Goal: Check status

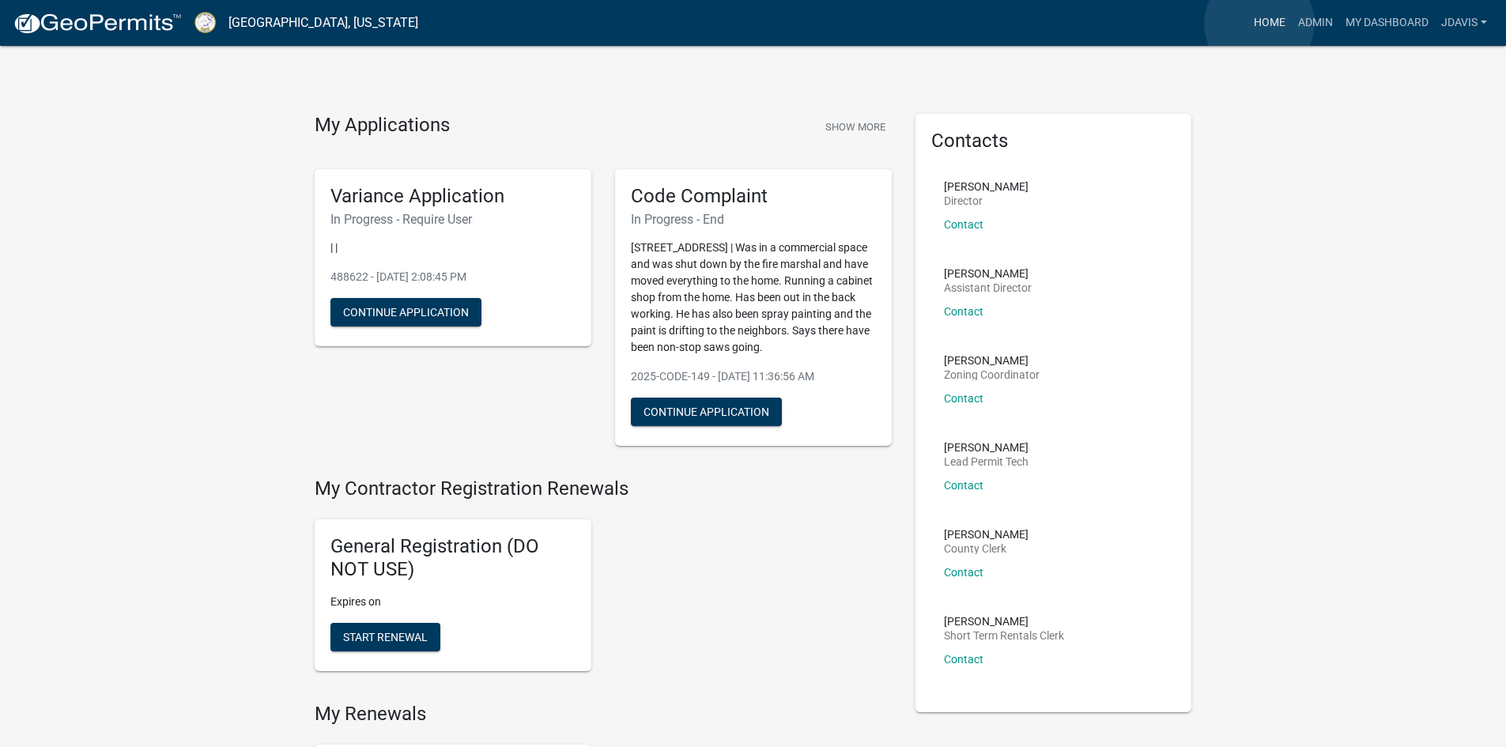
click at [1259, 24] on link "Home" at bounding box center [1270, 23] width 44 height 30
click at [1308, 21] on link "Admin" at bounding box center [1315, 23] width 47 height 30
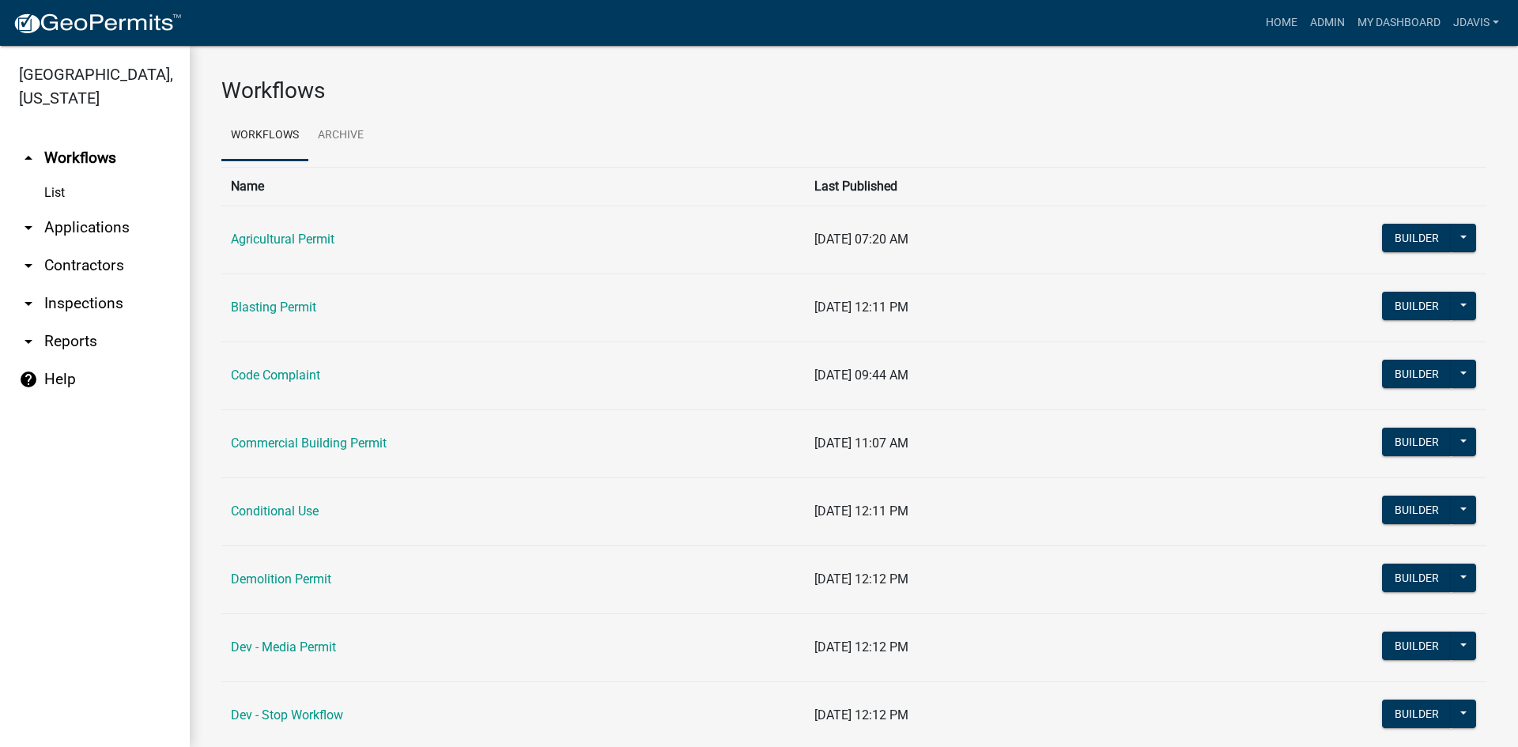
click at [81, 228] on link "arrow_drop_down Applications" at bounding box center [95, 228] width 190 height 38
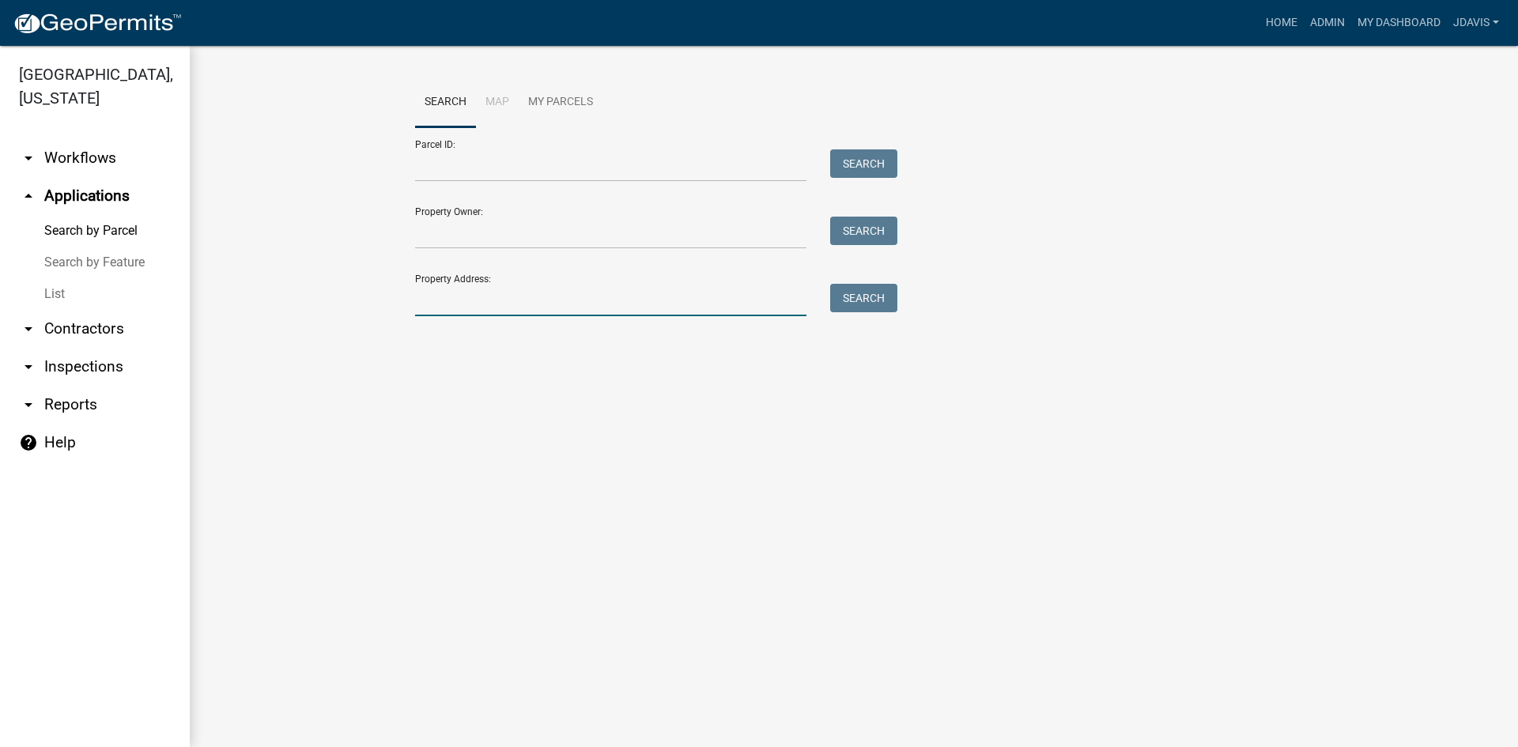
click at [495, 300] on input "Property Address:" at bounding box center [610, 300] width 391 height 32
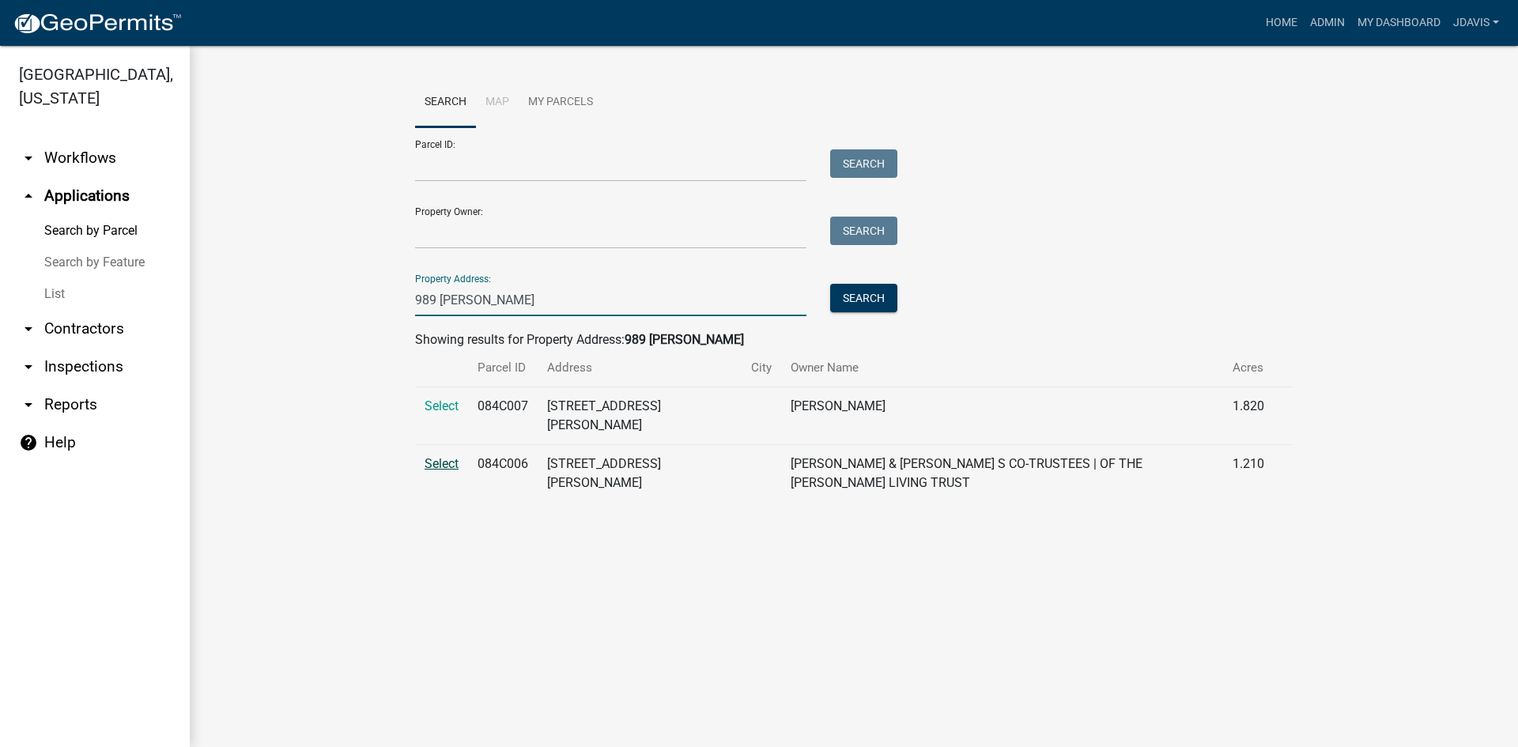
type input "989 [PERSON_NAME]"
click at [442, 456] on span "Select" at bounding box center [442, 463] width 34 height 15
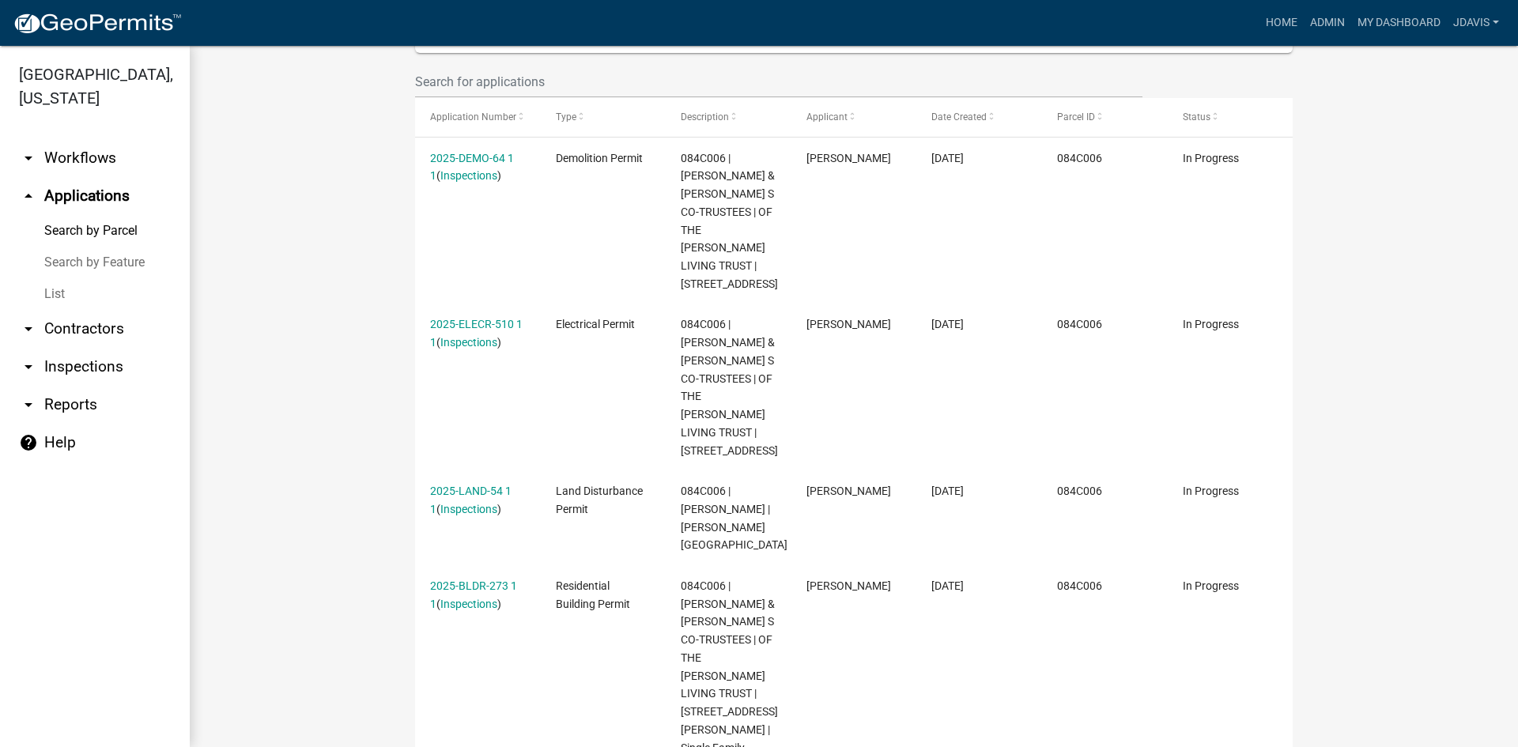
scroll to position [481, 0]
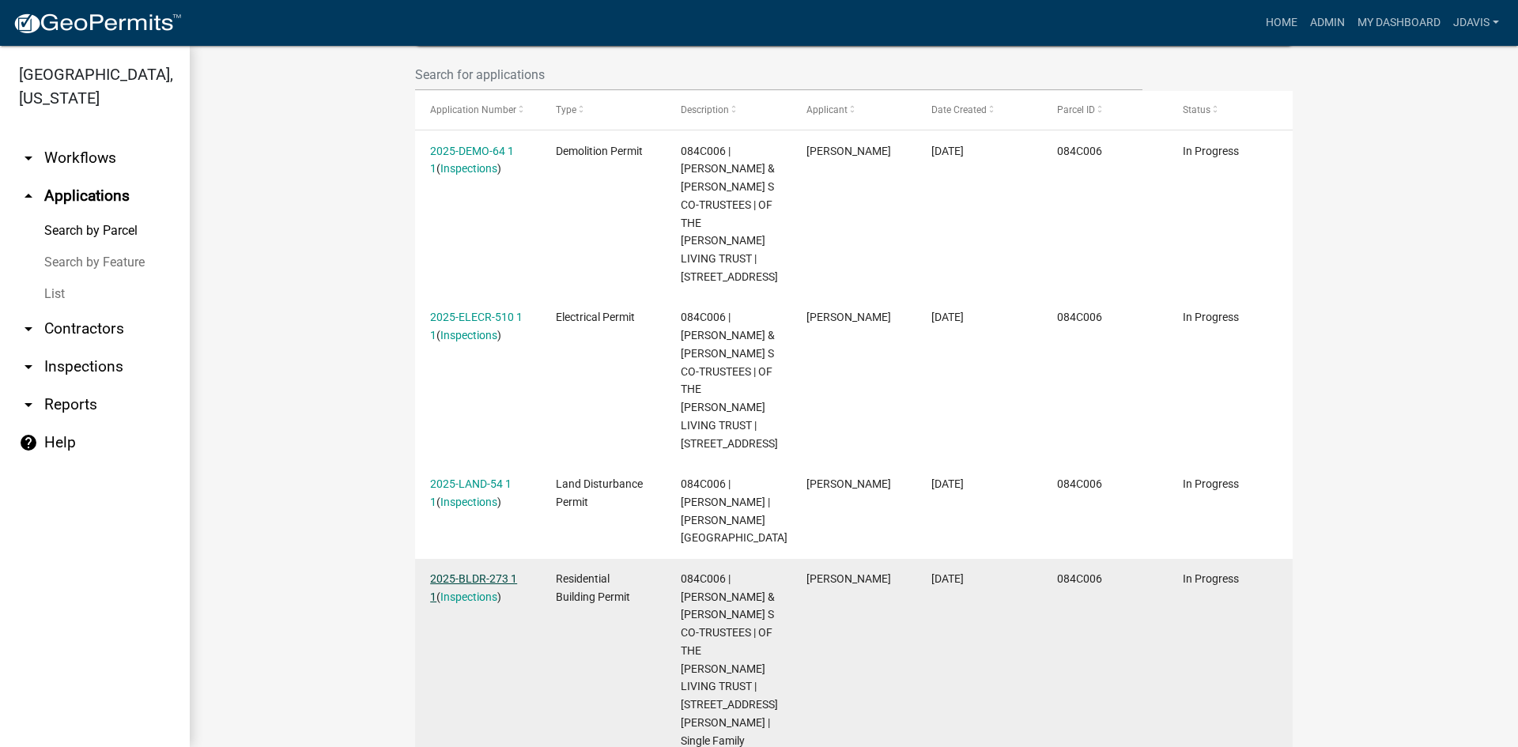
click at [470, 572] on link "2025-BLDR-273 1 1" at bounding box center [473, 587] width 87 height 31
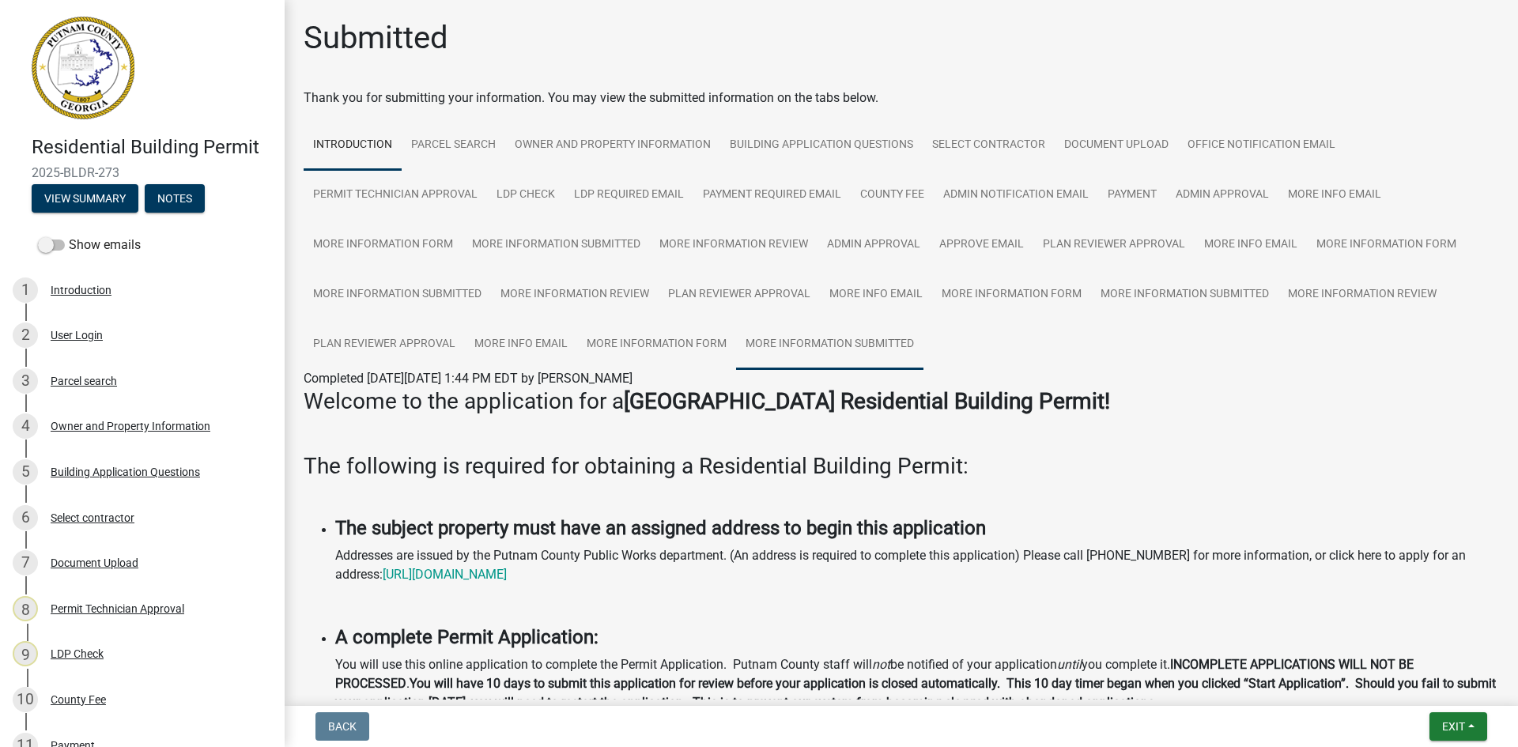
click at [900, 346] on link "More Information Submitted" at bounding box center [829, 344] width 187 height 51
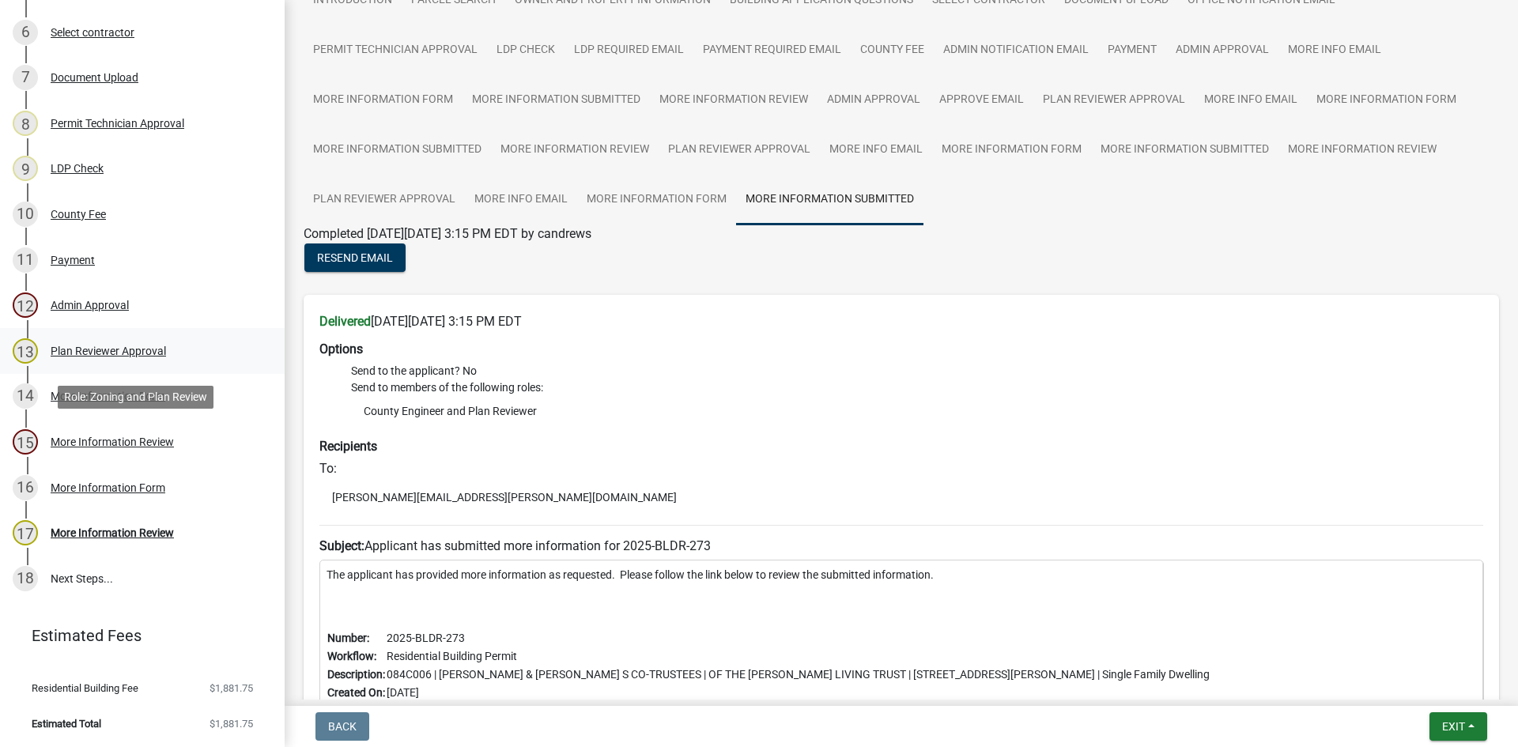
scroll to position [486, 0]
click at [699, 199] on link "More Information Form" at bounding box center [656, 200] width 159 height 51
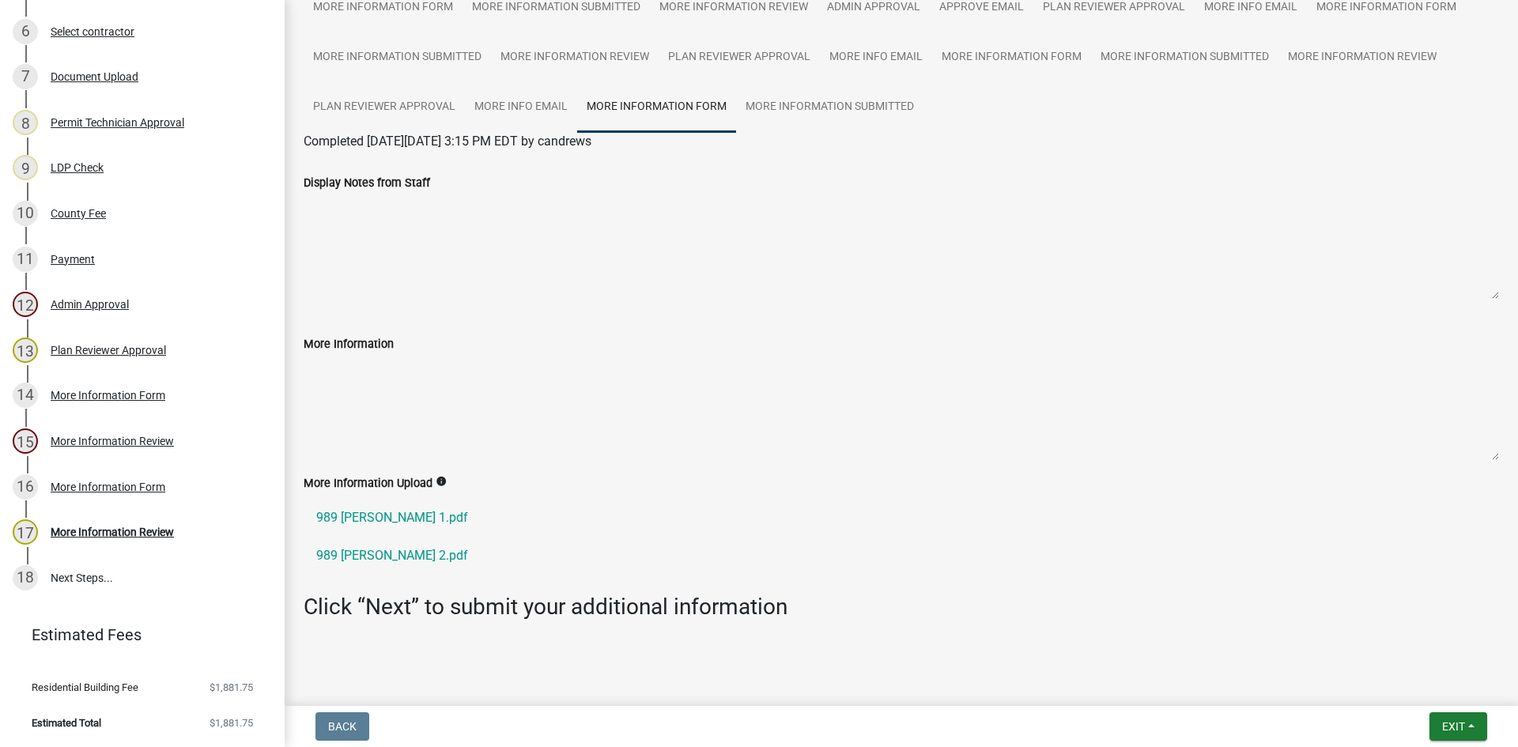
scroll to position [251, 0]
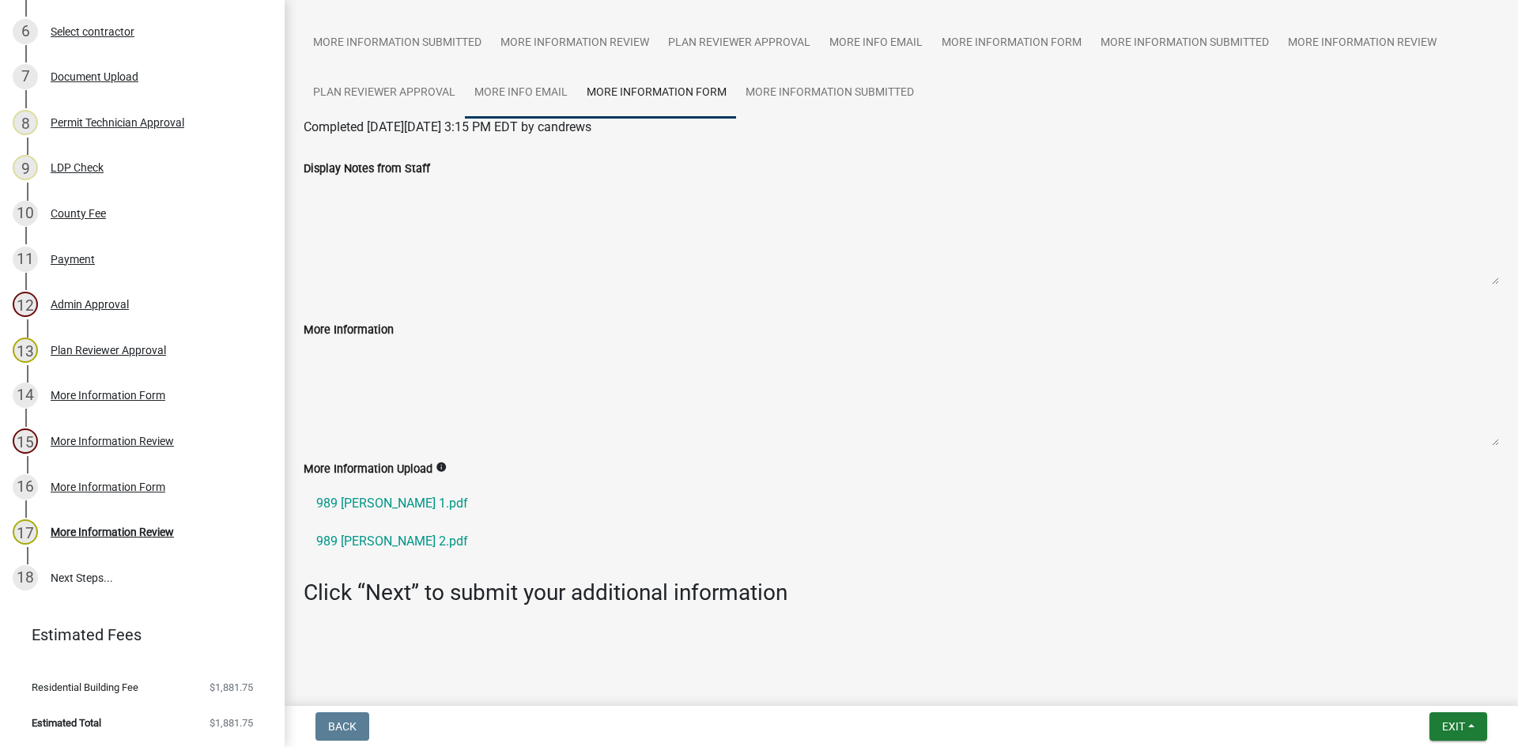
click at [504, 89] on link "More Info Email" at bounding box center [521, 93] width 112 height 51
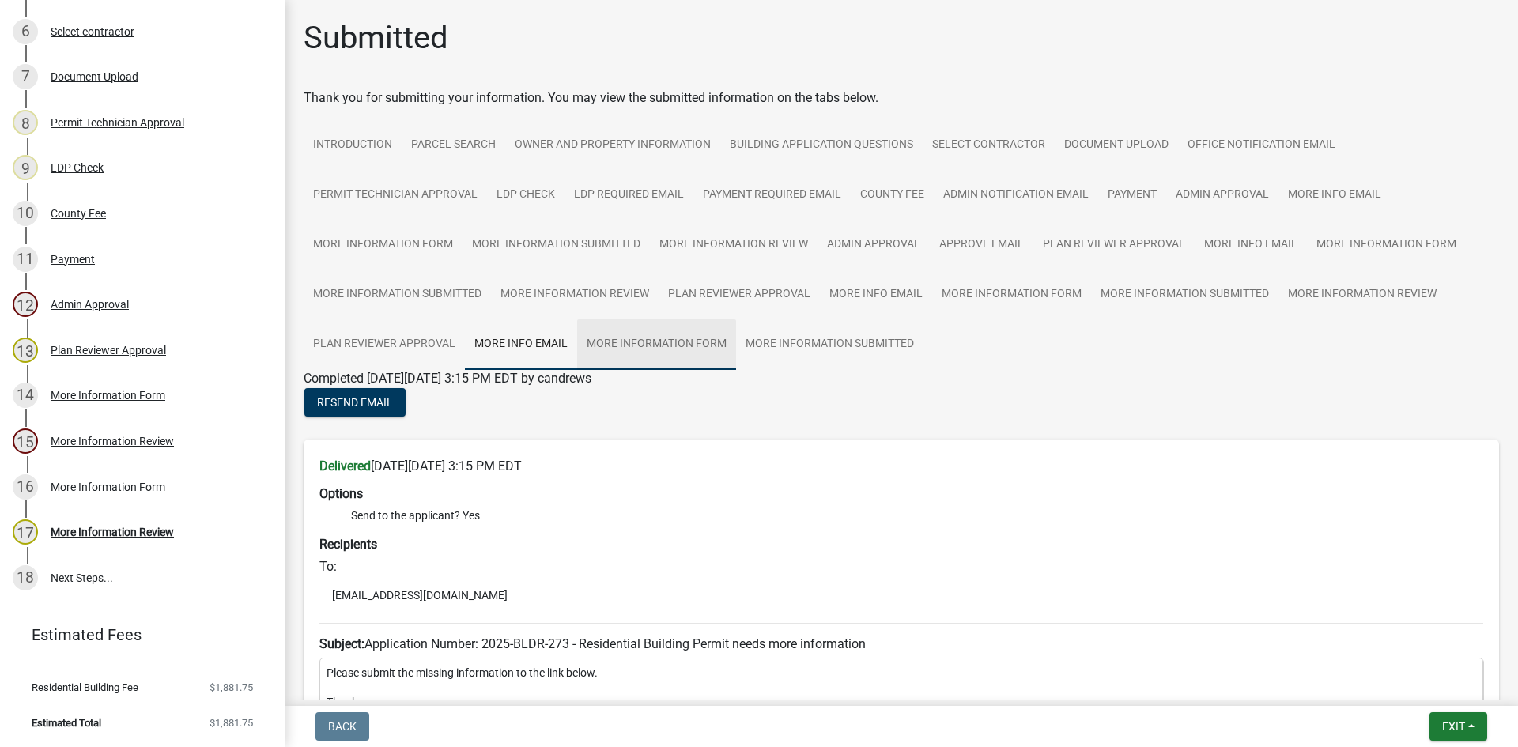
click at [672, 344] on link "More Information Form" at bounding box center [656, 344] width 159 height 51
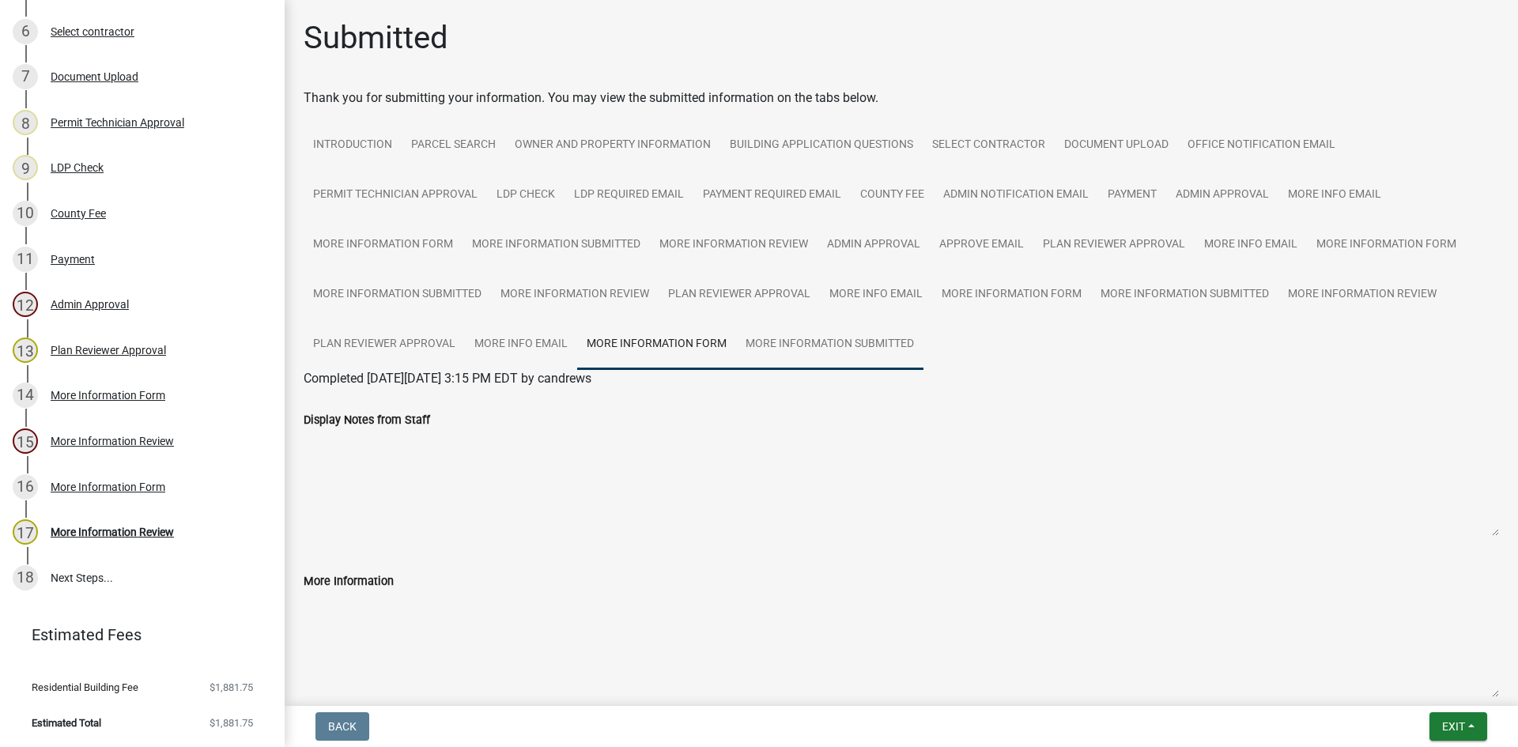
click at [887, 340] on link "More Information Submitted" at bounding box center [829, 344] width 187 height 51
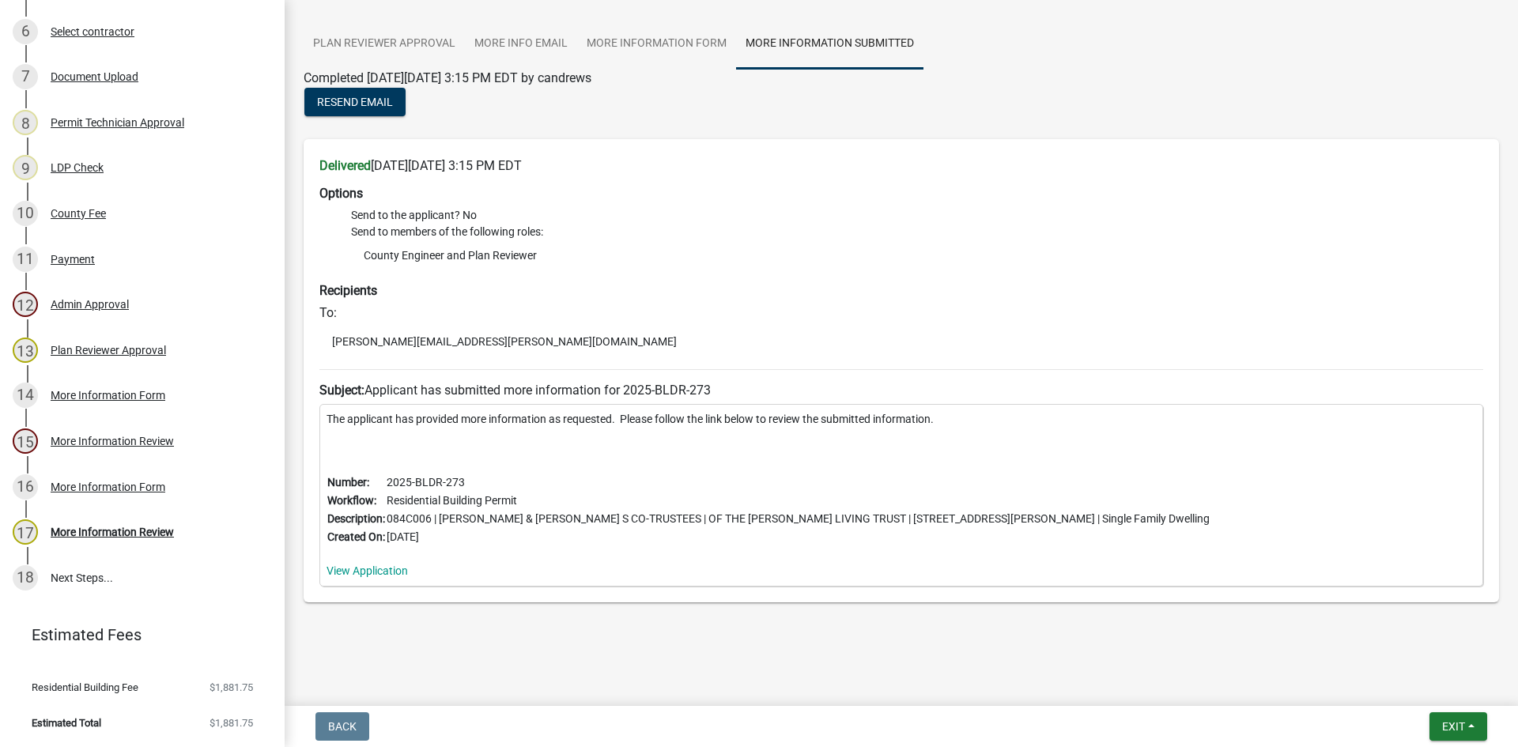
scroll to position [303, 0]
